Goal: Information Seeking & Learning: Understand process/instructions

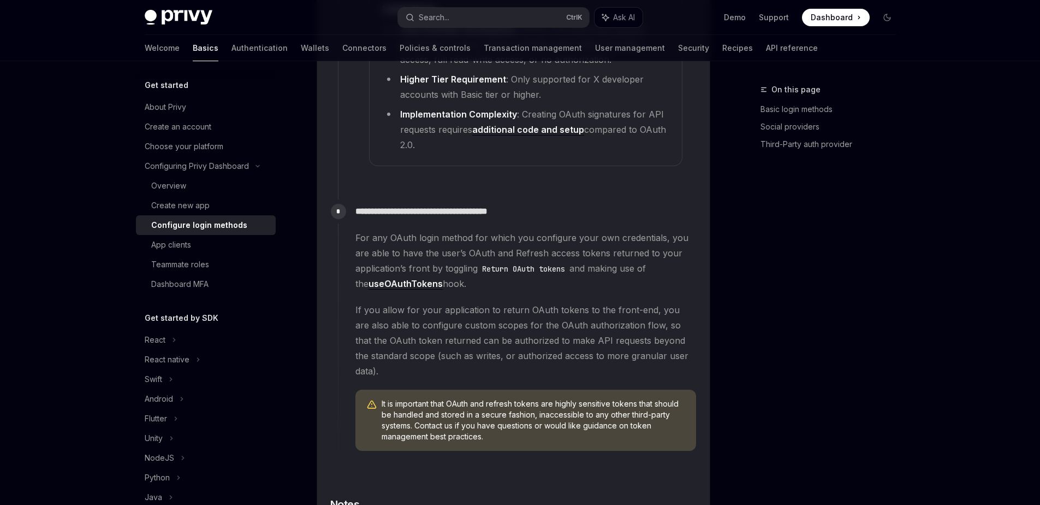
scroll to position [2884, 0]
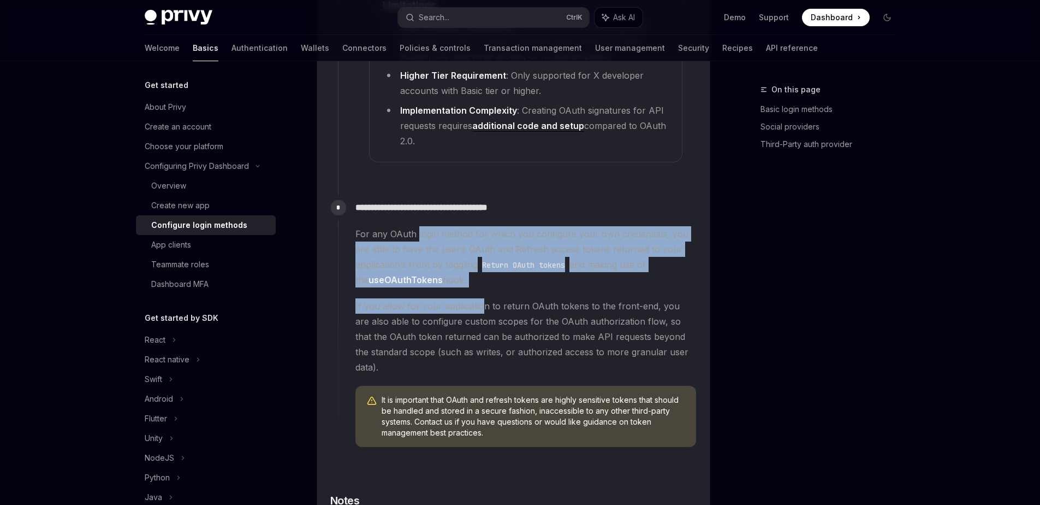
drag, startPoint x: 416, startPoint y: 224, endPoint x: 484, endPoint y: 295, distance: 98.1
click at [484, 295] on div "For any OAuth login method for which you configure your own credentials, you ar…" at bounding box center [525, 336] width 341 height 221
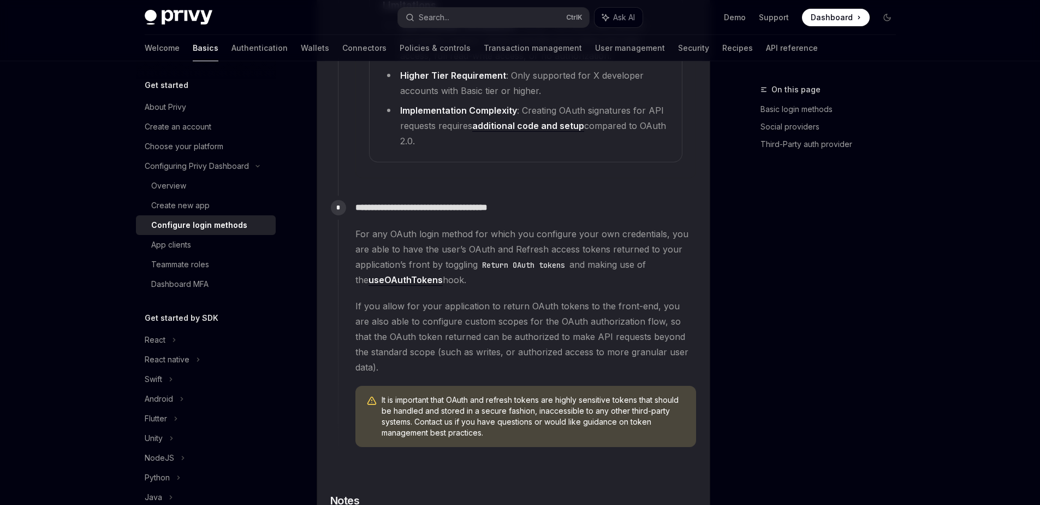
click at [513, 303] on span "If you allow for your application to return OAuth tokens to the front-end, you …" at bounding box center [525, 336] width 341 height 76
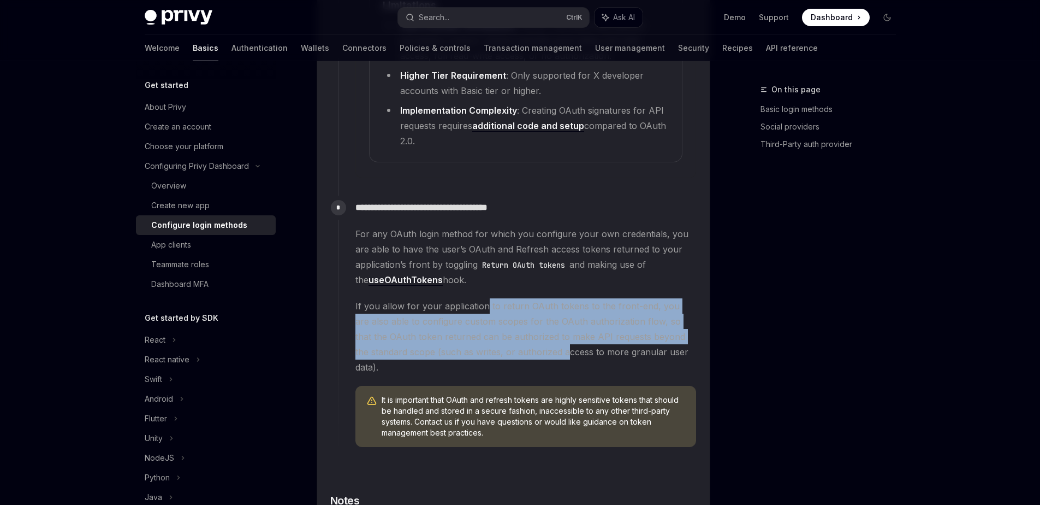
drag, startPoint x: 486, startPoint y: 287, endPoint x: 554, endPoint y: 336, distance: 84.1
click at [554, 336] on span "If you allow for your application to return OAuth tokens to the front-end, you …" at bounding box center [525, 336] width 341 height 76
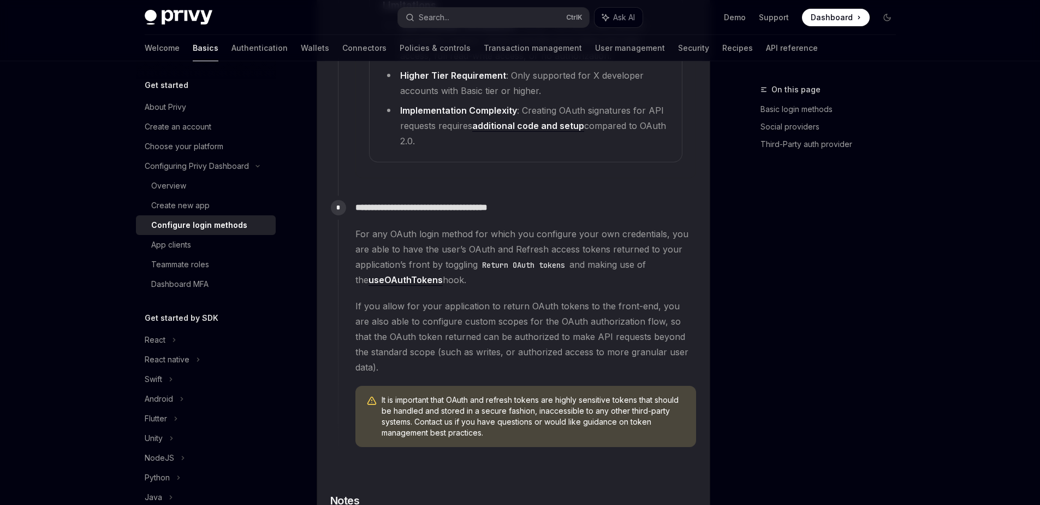
click at [576, 337] on span "If you allow for your application to return OAuth tokens to the front-end, you …" at bounding box center [525, 336] width 341 height 76
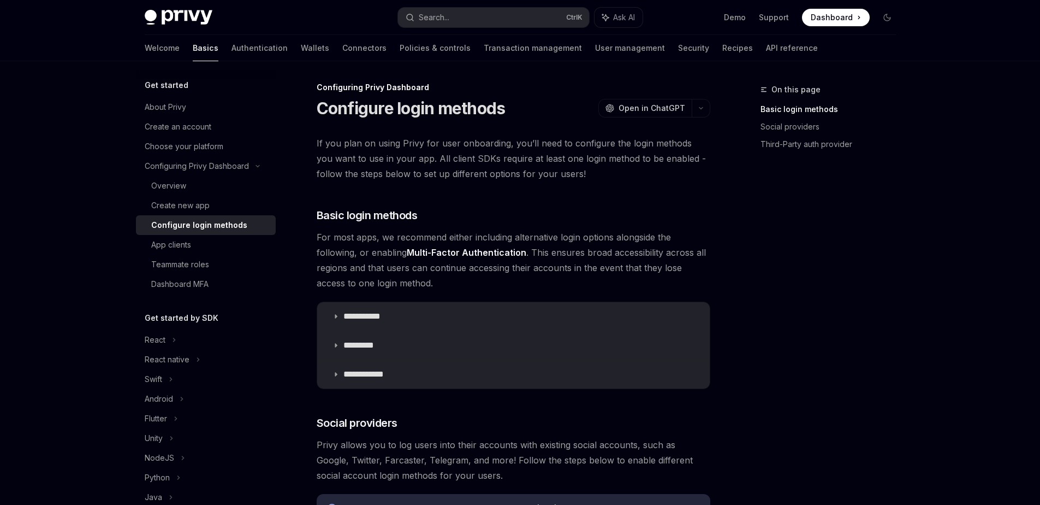
scroll to position [0, 0]
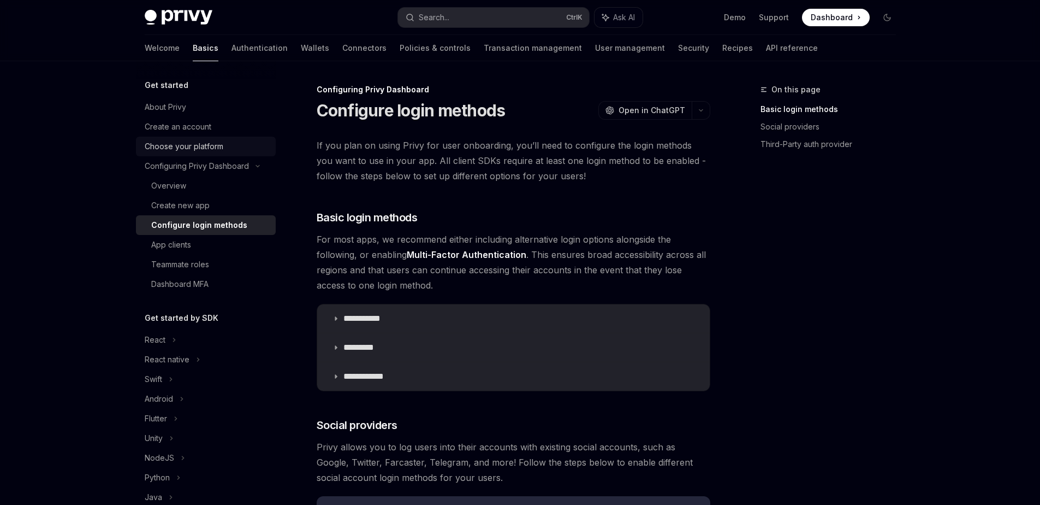
click at [205, 150] on div "Choose your platform" at bounding box center [184, 146] width 79 height 13
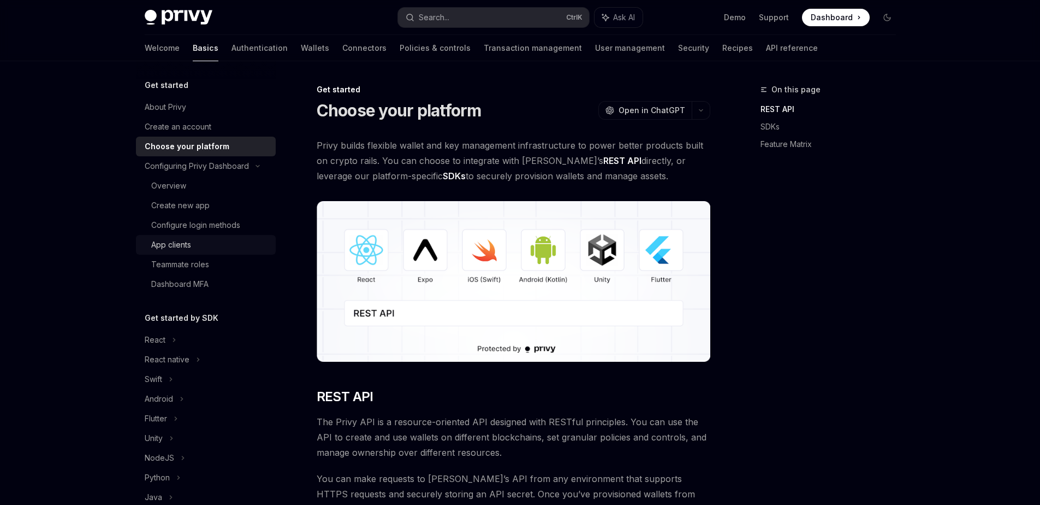
click at [183, 239] on div "App clients" at bounding box center [171, 244] width 40 height 13
type textarea "*"
